Goal: Task Accomplishment & Management: Use online tool/utility

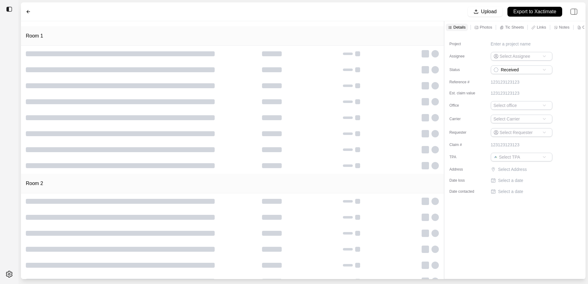
type input "**********"
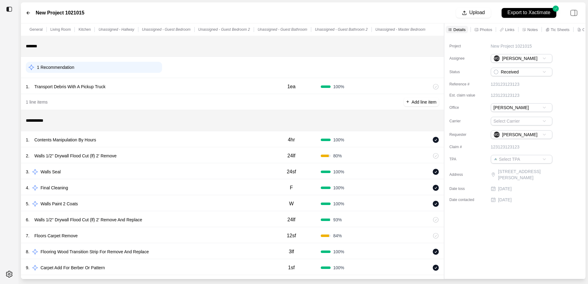
click at [28, 13] on icon at bounding box center [28, 12] width 3 height 3
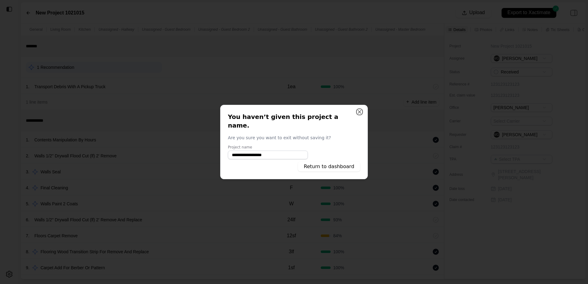
click at [358, 115] on button "Close" at bounding box center [360, 112] width 6 height 6
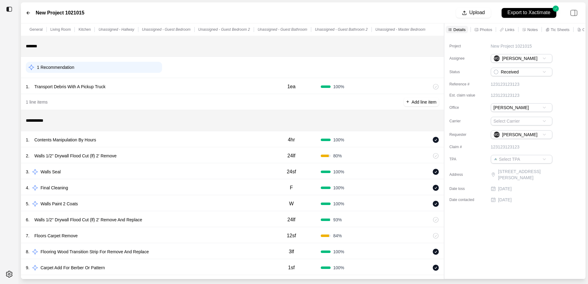
click at [10, 10] on img at bounding box center [9, 9] width 6 height 6
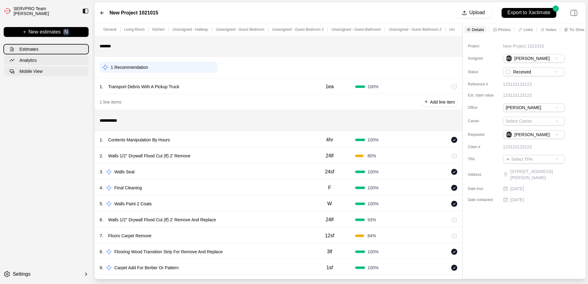
click at [35, 48] on p "Estimates" at bounding box center [28, 49] width 19 height 6
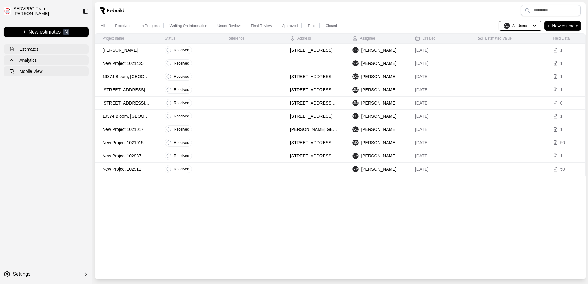
click at [553, 28] on p "New estimate" at bounding box center [565, 25] width 26 height 7
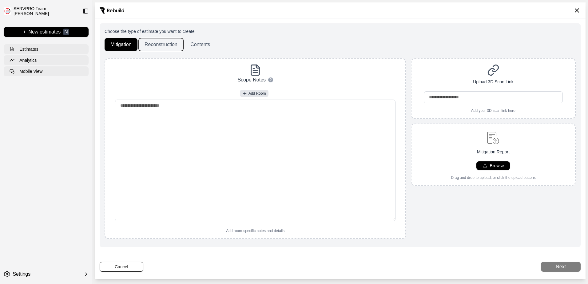
click at [162, 43] on button "Reconstruction" at bounding box center [161, 44] width 45 height 13
click at [482, 168] on button "Browse" at bounding box center [494, 166] width 34 height 9
type input "**********"
click at [479, 163] on button "Browse" at bounding box center [494, 166] width 34 height 9
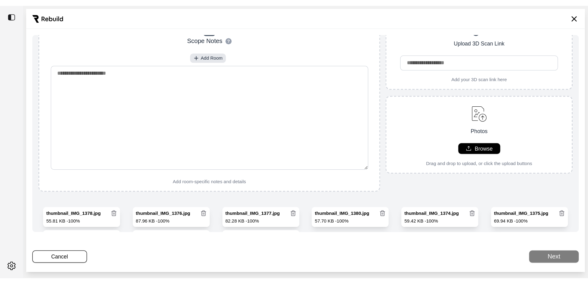
scroll to position [75, 0]
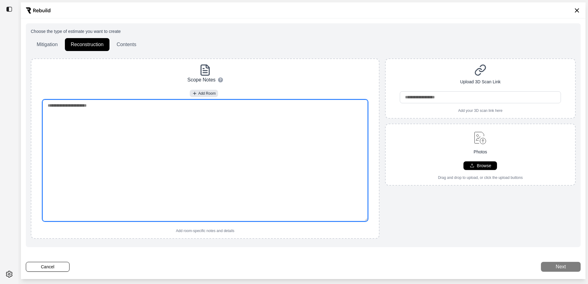
click at [63, 106] on textarea at bounding box center [205, 161] width 326 height 122
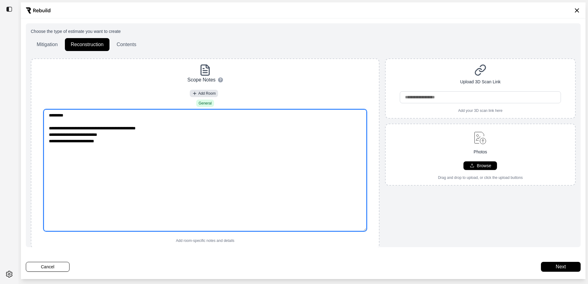
click at [86, 141] on textarea "**********" at bounding box center [205, 171] width 323 height 122
click at [111, 141] on textarea "**********" at bounding box center [205, 171] width 323 height 122
type textarea "**********"
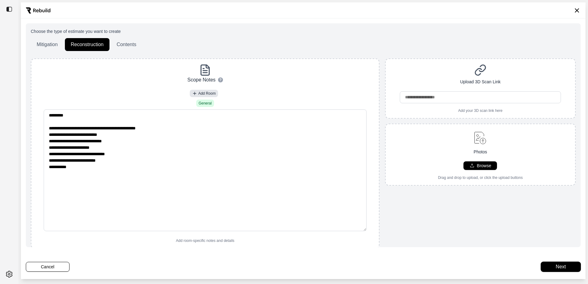
click at [564, 268] on button "Next" at bounding box center [561, 267] width 40 height 10
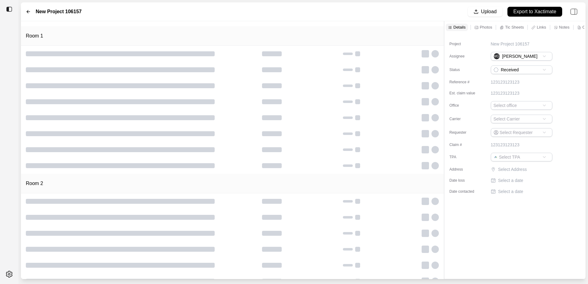
click at [501, 106] on html "New Project 106157 Upload Export to Xactimate Room 1 Room 2 Details Photos Tic …" at bounding box center [294, 142] width 588 height 284
click at [503, 119] on html "New Project 106157 Upload Export to Xactimate Room 1 Room 2 Details Photos Tic …" at bounding box center [294, 142] width 588 height 284
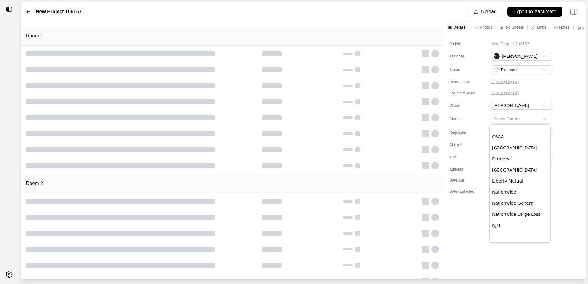
scroll to position [185, 0]
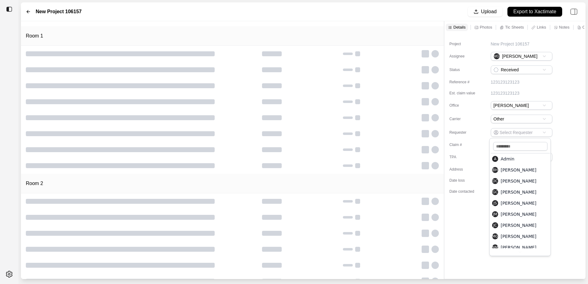
click at [527, 133] on html "New Project 106157 Upload Export to Xactimate Room 1 Room 2 Details Photos Tic …" at bounding box center [294, 142] width 588 height 284
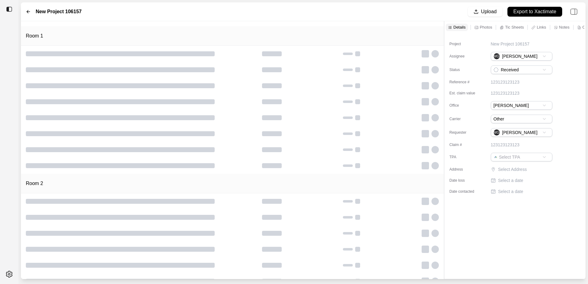
click at [499, 169] on p "Select Address" at bounding box center [525, 169] width 55 height 6
click at [500, 170] on input "text" at bounding box center [522, 170] width 62 height 9
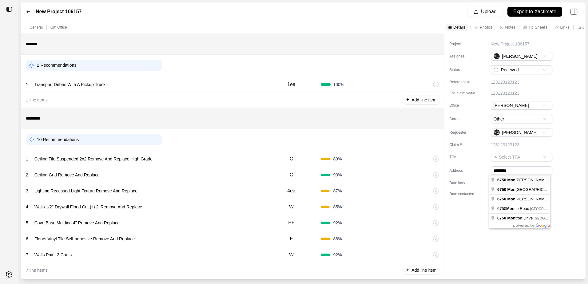
type input "**********"
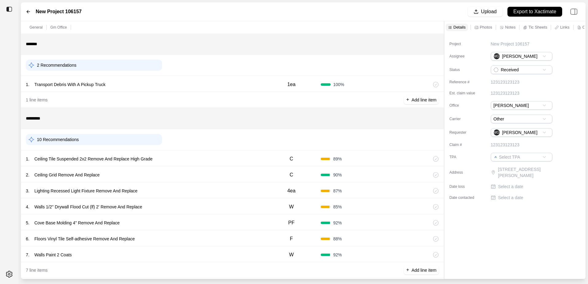
click at [503, 186] on p "Select a date" at bounding box center [510, 187] width 25 height 6
type input "**********"
click at [505, 198] on p "Select a date" at bounding box center [510, 200] width 25 height 6
click at [549, 198] on input "date" at bounding box center [522, 199] width 62 height 9
click at [548, 198] on input "date" at bounding box center [522, 199] width 62 height 9
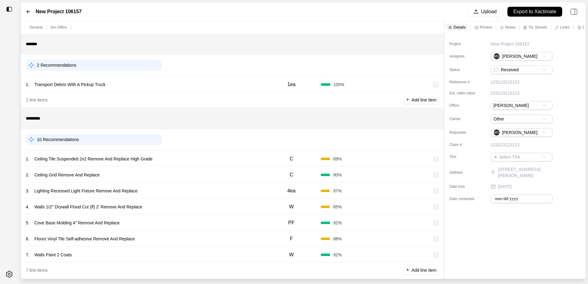
type input "**********"
click at [408, 100] on p "+" at bounding box center [407, 99] width 3 height 7
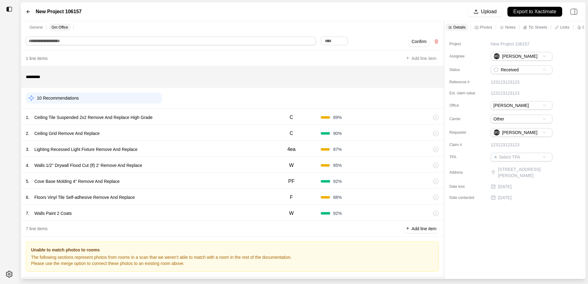
scroll to position [42, 0]
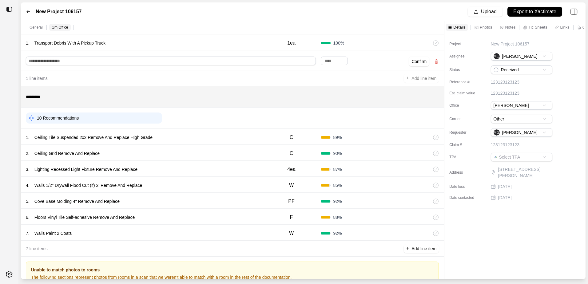
click at [169, 181] on div "4 . Walls 1/2'' Drywall Flood Cut (lf) 2' Remove And Replace" at bounding box center [144, 185] width 236 height 9
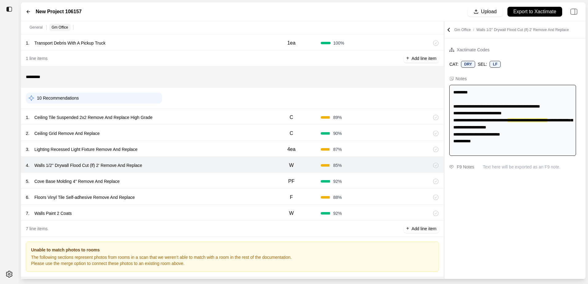
click at [134, 164] on p "Walls 1/2'' Drywall Flood Cut (lf) 2' Remove And Replace" at bounding box center [88, 165] width 113 height 9
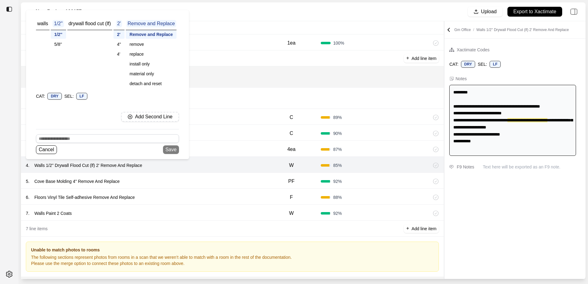
click at [82, 34] on div "drywall flood cut (lf)" at bounding box center [89, 54] width 45 height 68
click at [83, 97] on div "LF" at bounding box center [81, 96] width 11 height 7
click at [82, 96] on div "LF" at bounding box center [81, 96] width 11 height 7
click at [83, 96] on div "LF" at bounding box center [81, 96] width 11 height 7
click at [82, 97] on div "LF" at bounding box center [81, 96] width 11 height 7
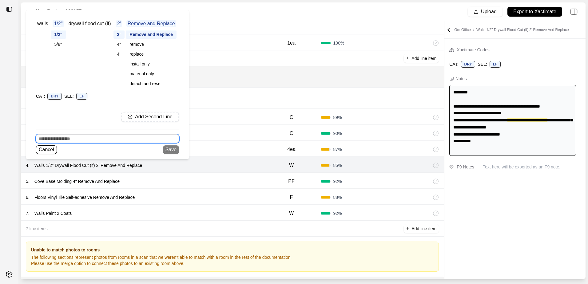
click at [65, 139] on input at bounding box center [107, 138] width 143 height 9
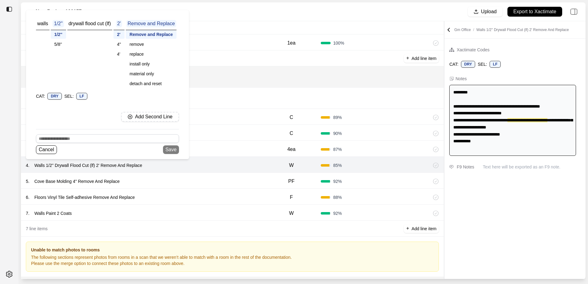
click at [119, 34] on div "2'" at bounding box center [119, 34] width 11 height 9
click at [118, 35] on div "2'" at bounding box center [119, 34] width 11 height 9
click at [119, 37] on div "2'" at bounding box center [119, 34] width 11 height 9
click at [121, 34] on div "2'" at bounding box center [119, 34] width 11 height 9
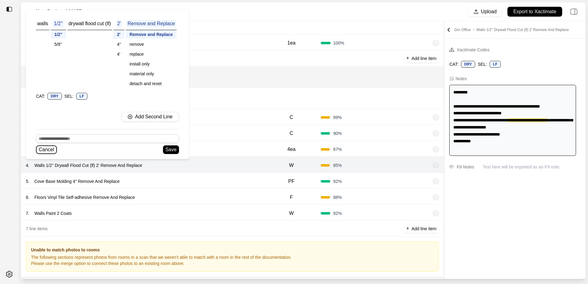
click at [46, 150] on button "Cancel" at bounding box center [46, 150] width 21 height 9
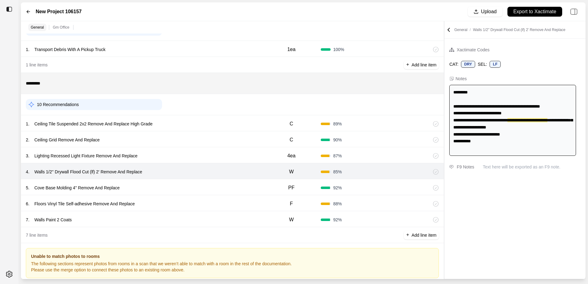
scroll to position [83, 0]
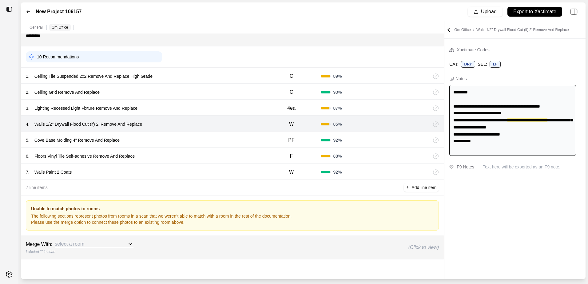
click at [130, 242] on icon at bounding box center [130, 244] width 6 height 6
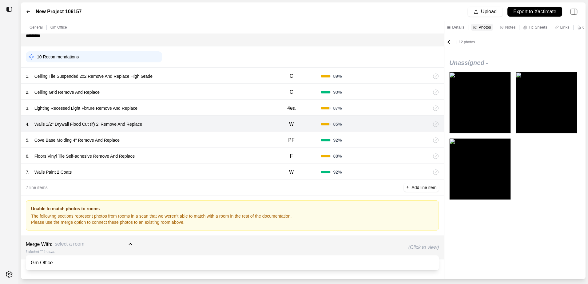
click at [64, 263] on div "Gm Office" at bounding box center [232, 263] width 413 height 15
click at [525, 11] on p "Export to Xactimate" at bounding box center [534, 11] width 43 height 7
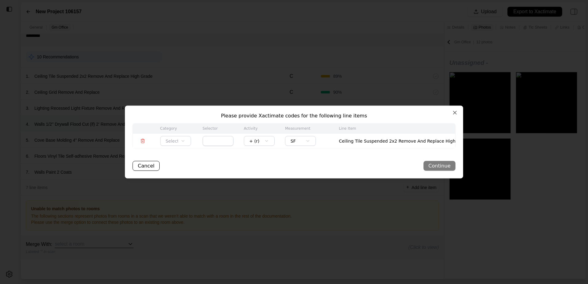
click at [269, 140] on body "New Project 106157 Upload Export to Xactimate General Gm Office ******* 2 Recom…" at bounding box center [294, 142] width 588 height 284
click at [310, 141] on body "New Project 106157 Upload Export to Xactimate General Gm Office ******* 2 Recom…" at bounding box center [294, 142] width 588 height 284
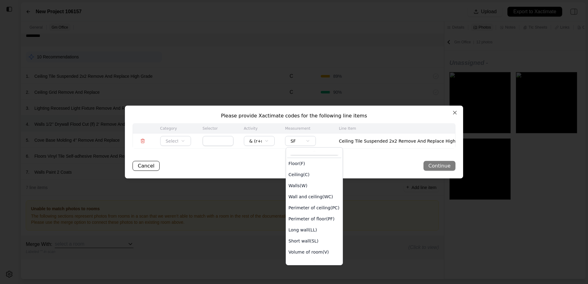
scroll to position [0, 0]
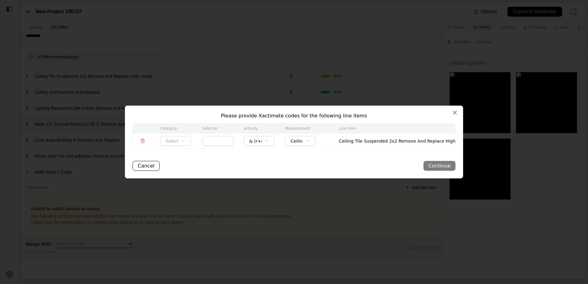
click at [437, 166] on div "Cancel Continue" at bounding box center [294, 166] width 323 height 10
click at [432, 167] on div "Cancel Continue" at bounding box center [294, 166] width 323 height 10
click at [214, 142] on input "text" at bounding box center [218, 141] width 31 height 10
click at [183, 142] on body "New Project 106157 Upload Export to Xactimate General Gm Office ******* 2 Recom…" at bounding box center [294, 142] width 588 height 284
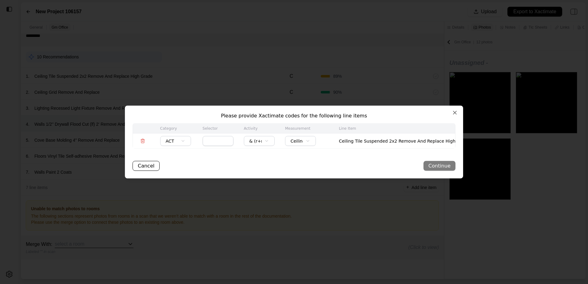
click at [216, 141] on input "text" at bounding box center [218, 141] width 31 height 10
click at [432, 165] on div "Cancel Continue" at bounding box center [294, 166] width 323 height 10
click at [438, 163] on div "Cancel Continue" at bounding box center [294, 166] width 323 height 10
drag, startPoint x: 438, startPoint y: 163, endPoint x: 451, endPoint y: 112, distance: 53.0
click at [451, 112] on div "Please provide Xactimate codes for the following line items Category Selector A…" at bounding box center [294, 142] width 338 height 73
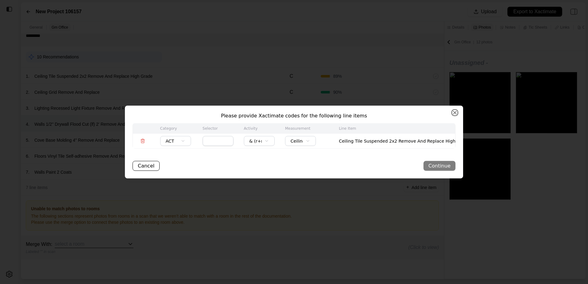
click at [455, 112] on button "Close" at bounding box center [455, 113] width 6 height 6
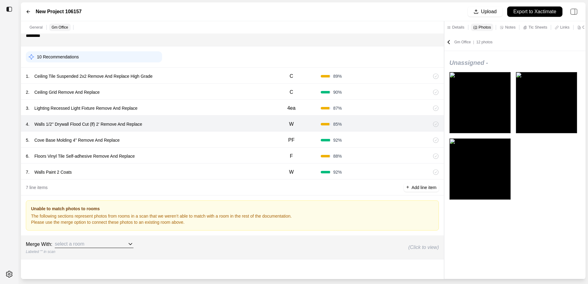
click at [531, 11] on p "Export to Xactimate" at bounding box center [534, 11] width 43 height 7
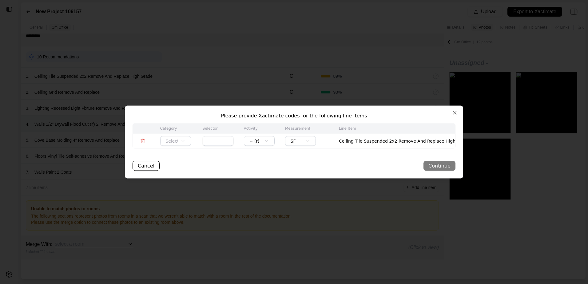
click at [183, 141] on body "New Project 106157 Upload Export to Xactimate General Gm Office ******* 2 Recom…" at bounding box center [294, 142] width 588 height 284
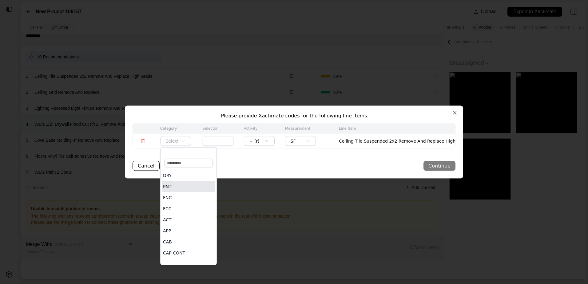
scroll to position [31, 0]
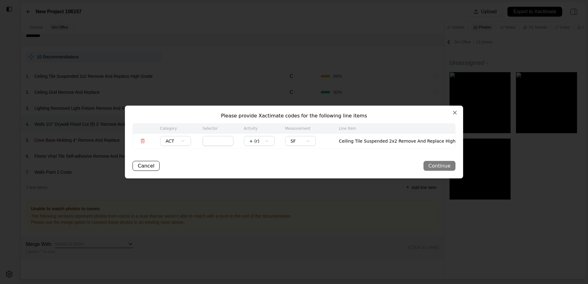
click at [444, 167] on div "Cancel Continue" at bounding box center [294, 166] width 323 height 10
drag, startPoint x: 444, startPoint y: 167, endPoint x: 437, endPoint y: 168, distance: 6.5
click at [437, 168] on div "Cancel Continue" at bounding box center [294, 166] width 323 height 10
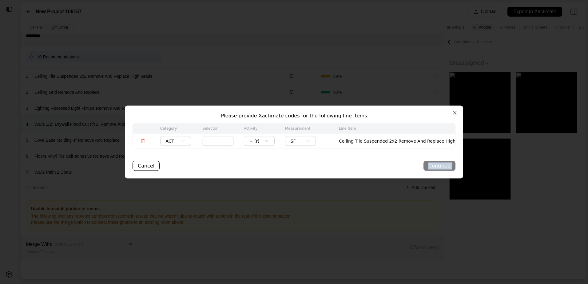
click at [268, 142] on body "New Project 106157 Upload Export to Xactimate General Gm Office ******* 2 Recom…" at bounding box center [294, 142] width 588 height 284
click at [312, 141] on body "New Project 106157 Upload Export to Xactimate General Gm Office ******* 2 Recom…" at bounding box center [294, 142] width 588 height 284
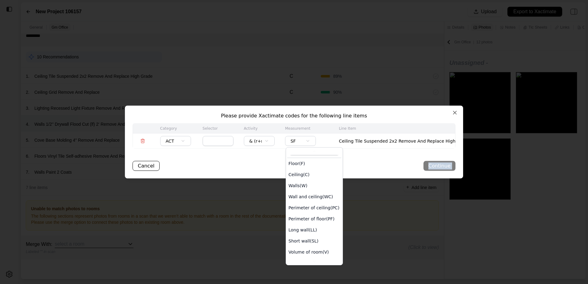
scroll to position [10, 0]
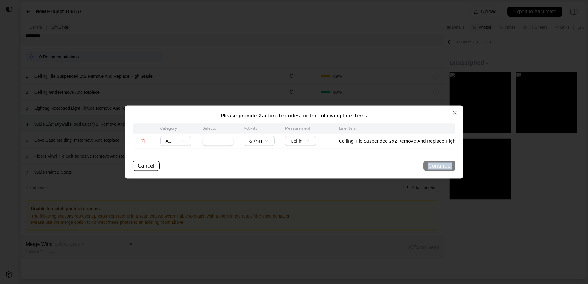
click at [434, 166] on div "Cancel Continue" at bounding box center [294, 166] width 323 height 10
click at [445, 166] on div "Cancel Continue" at bounding box center [294, 166] width 323 height 10
click at [143, 141] on icon at bounding box center [142, 141] width 5 height 5
click at [216, 143] on input "text" at bounding box center [218, 141] width 31 height 10
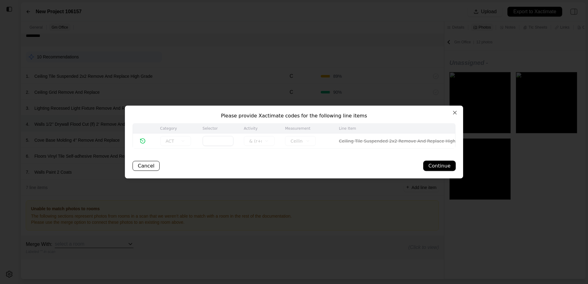
click at [437, 167] on button "Continue" at bounding box center [440, 166] width 32 height 10
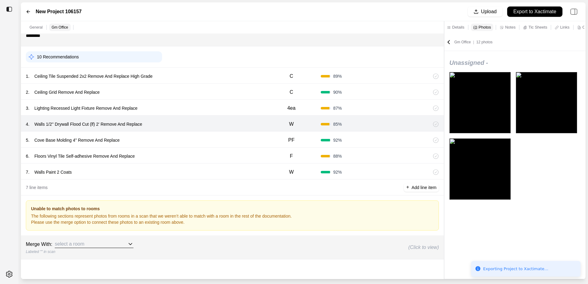
click at [540, 11] on p "Export to Xactimate" at bounding box center [534, 11] width 43 height 7
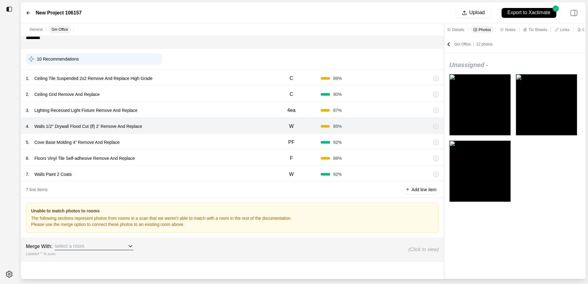
scroll to position [83, 0]
